Goal: Go to known website: Access a specific website the user already knows

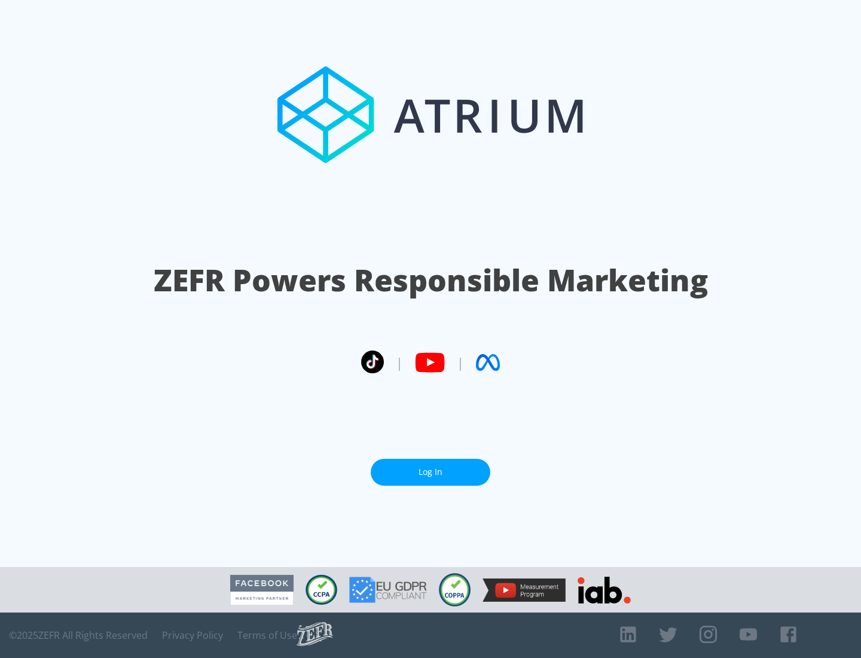
click at [430, 472] on link "Log In" at bounding box center [431, 472] width 120 height 27
